Goal: Communication & Community: Answer question/provide support

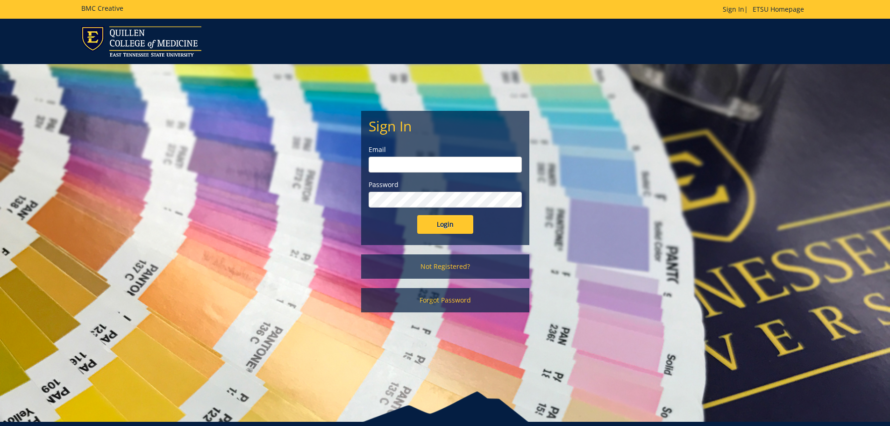
click at [392, 153] on label "Email" at bounding box center [445, 149] width 153 height 9
click at [399, 165] on input "email" at bounding box center [445, 165] width 153 height 16
type input "[EMAIL_ADDRESS][DOMAIN_NAME]"
click at [417, 215] on input "Login" at bounding box center [445, 224] width 56 height 19
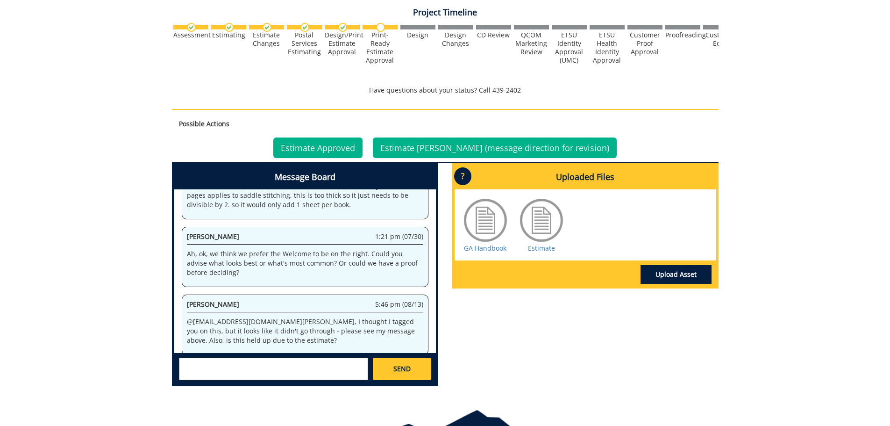
scroll to position [385, 0]
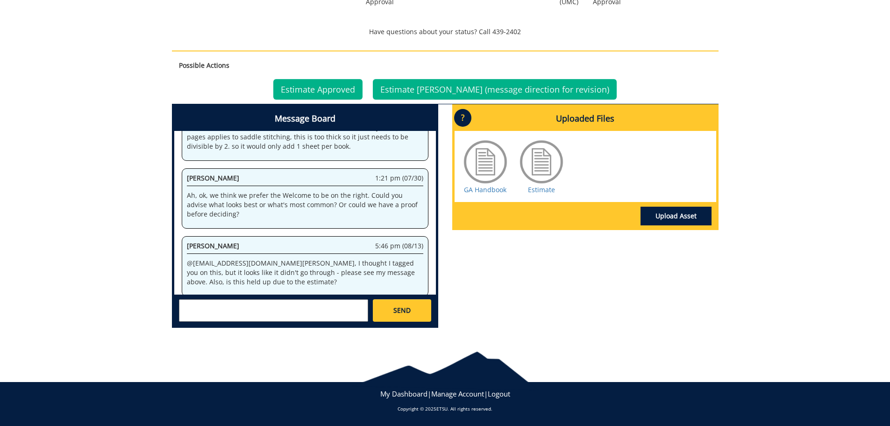
click at [185, 310] on textarea at bounding box center [273, 310] width 189 height 22
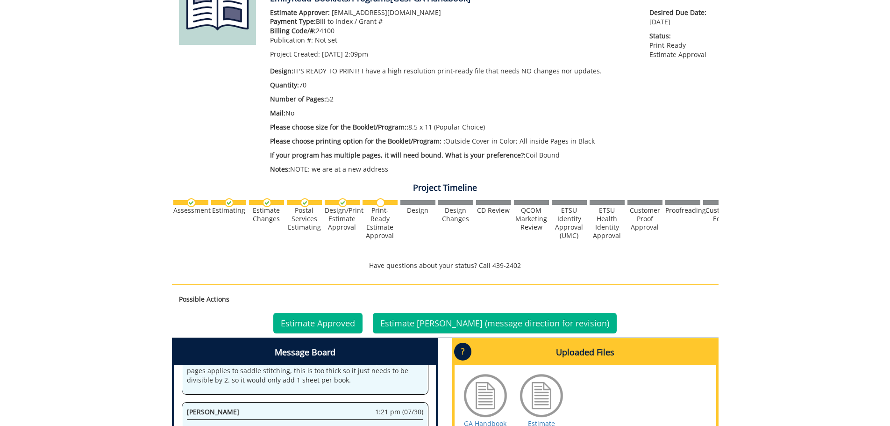
scroll to position [105, 0]
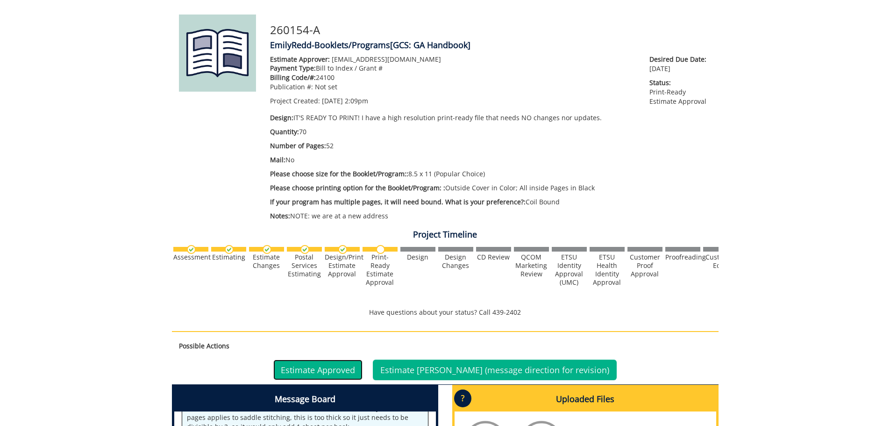
drag, startPoint x: 351, startPoint y: 368, endPoint x: 354, endPoint y: 357, distance: 11.5
click at [351, 368] on link "Estimate Approved" at bounding box center [317, 369] width 89 height 21
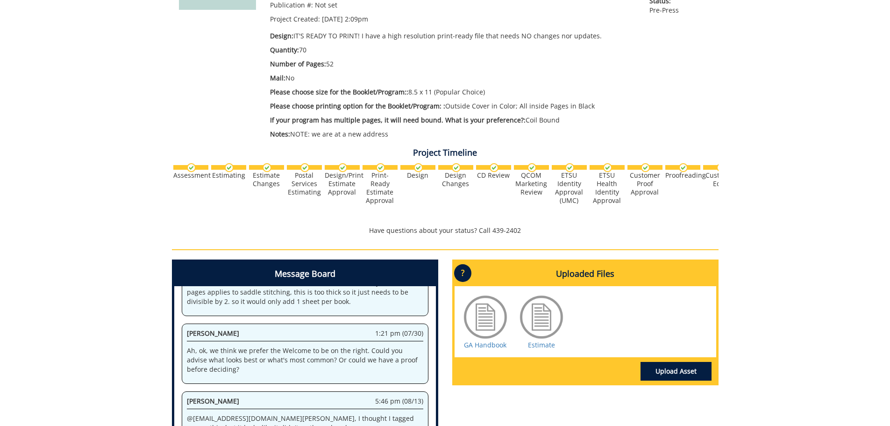
scroll to position [327, 0]
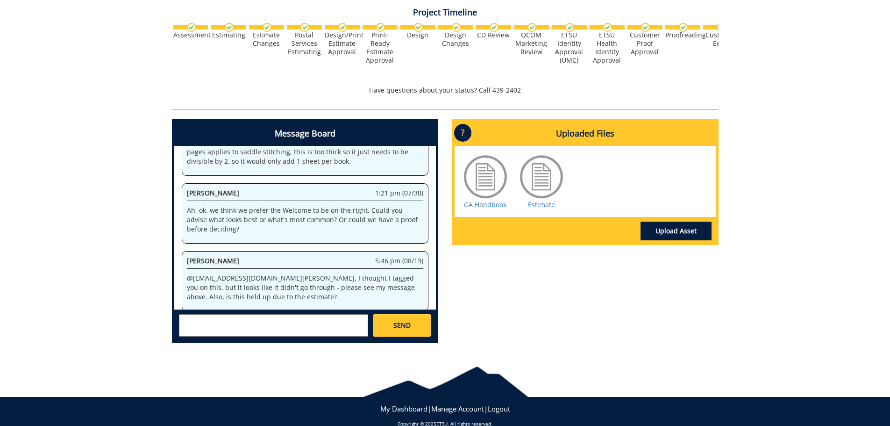
click at [273, 335] on textarea at bounding box center [273, 325] width 189 height 22
click at [203, 327] on textarea at bounding box center [273, 325] width 189 height 22
click at [210, 332] on strong "[PERSON_NAME]" at bounding box center [218, 332] width 52 height 9
type textarea "@[EMAIL_ADDRESS][DOMAIN_NAME] - Hi, [PERSON_NAME], I approved the print project…"
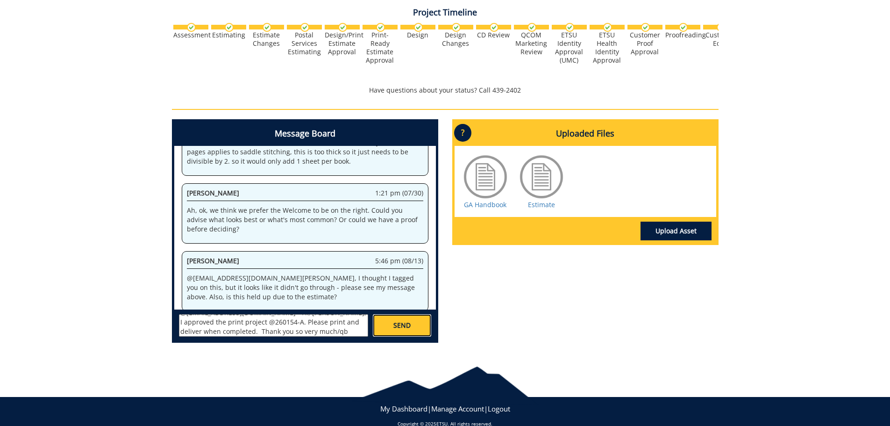
click at [421, 317] on link "SEND" at bounding box center [402, 325] width 58 height 22
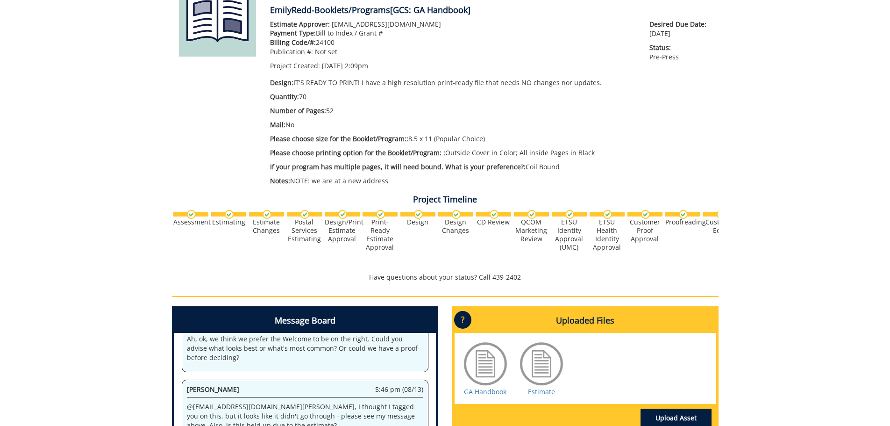
scroll to position [0, 0]
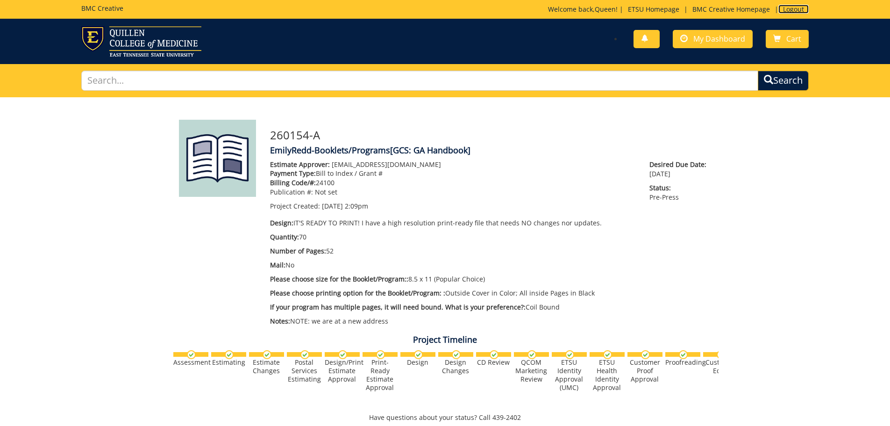
click at [803, 9] on link "Logout" at bounding box center [793, 9] width 30 height 9
